Goal: Check status: Check status

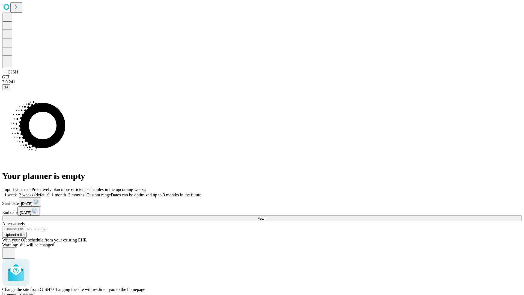
click at [33, 293] on span "Confirm" at bounding box center [26, 295] width 13 height 4
click at [17, 192] on label "1 week" at bounding box center [9, 194] width 15 height 5
click at [266, 216] on span "Fetch" at bounding box center [261, 218] width 9 height 4
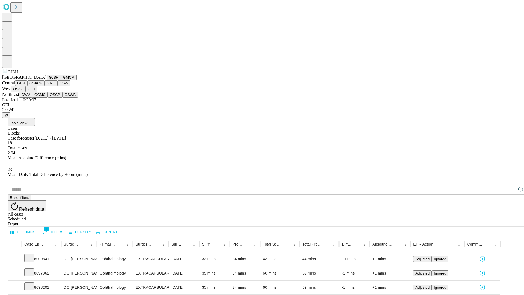
click at [61, 80] on button "GMCM" at bounding box center [69, 78] width 16 height 6
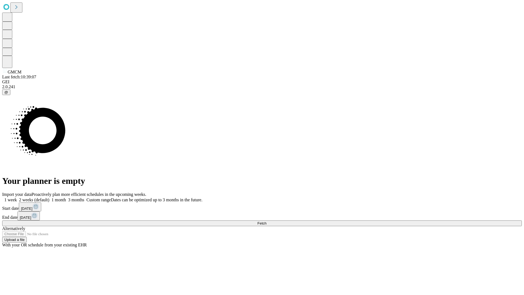
click at [17, 197] on label "1 week" at bounding box center [9, 199] width 15 height 5
click at [266, 221] on span "Fetch" at bounding box center [261, 223] width 9 height 4
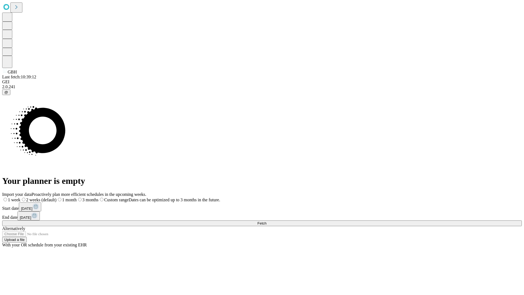
click at [266, 221] on span "Fetch" at bounding box center [261, 223] width 9 height 4
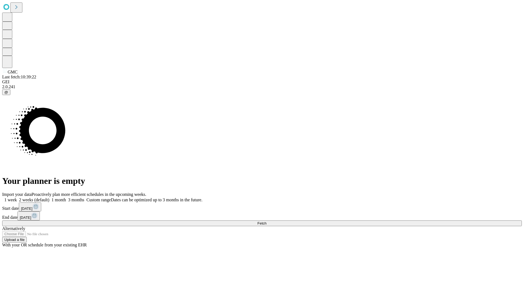
click at [266, 221] on span "Fetch" at bounding box center [261, 223] width 9 height 4
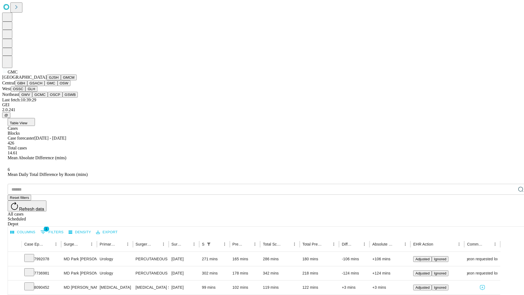
click at [58, 86] on button "OSW" at bounding box center [64, 83] width 13 height 6
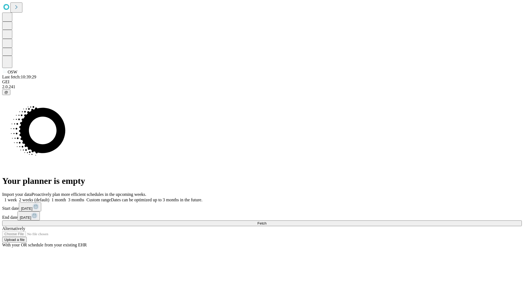
click at [17, 197] on label "1 week" at bounding box center [9, 199] width 15 height 5
click at [266, 221] on span "Fetch" at bounding box center [261, 223] width 9 height 4
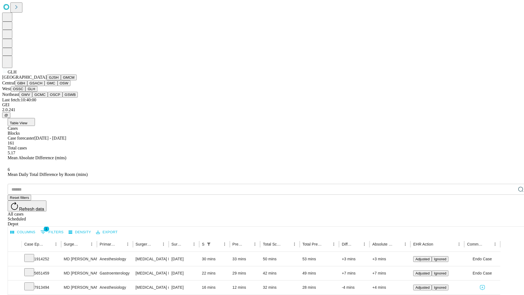
click at [32, 97] on button "GWV" at bounding box center [25, 95] width 13 height 6
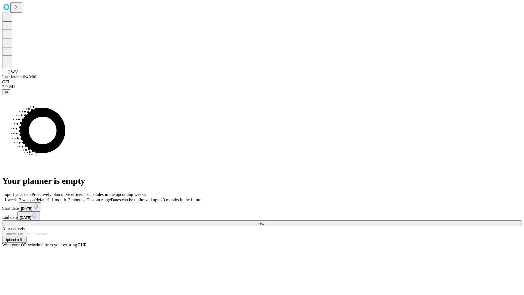
click at [17, 197] on label "1 week" at bounding box center [9, 199] width 15 height 5
click at [266, 221] on span "Fetch" at bounding box center [261, 223] width 9 height 4
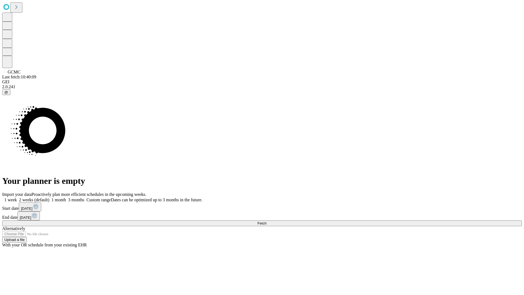
click at [17, 197] on label "1 week" at bounding box center [9, 199] width 15 height 5
click at [266, 221] on span "Fetch" at bounding box center [261, 223] width 9 height 4
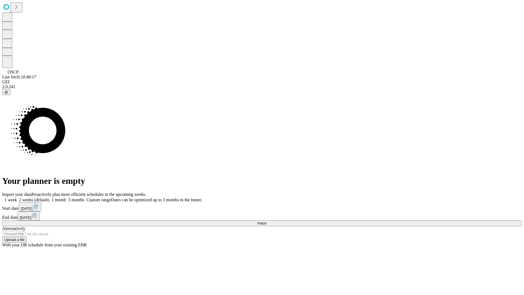
click at [17, 197] on label "1 week" at bounding box center [9, 199] width 15 height 5
click at [266, 221] on span "Fetch" at bounding box center [261, 223] width 9 height 4
